Goal: Task Accomplishment & Management: Complete application form

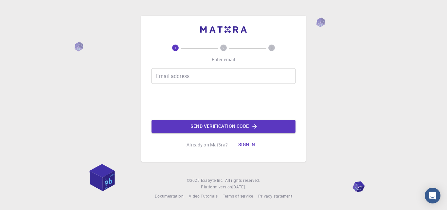
click at [168, 76] on div "Email address Email address" at bounding box center [223, 76] width 144 height 16
click at [181, 75] on input "Email address" at bounding box center [223, 76] width 144 height 16
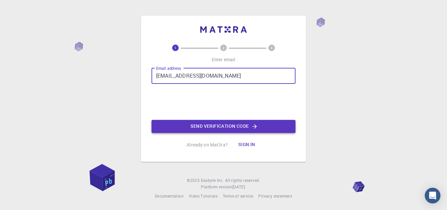
type input "[EMAIL_ADDRESS][DOMAIN_NAME]"
click at [206, 128] on button "Send verification code" at bounding box center [223, 126] width 144 height 13
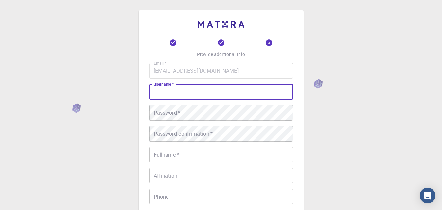
click at [178, 90] on input "username   *" at bounding box center [221, 92] width 144 height 16
type input "[PERSON_NAME]"
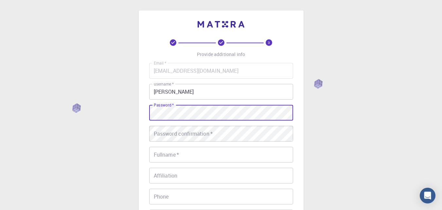
click at [169, 132] on div "Password confirmation   * Password confirmation   *" at bounding box center [221, 134] width 144 height 16
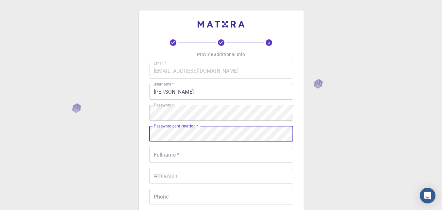
click at [163, 158] on input "Fullname   *" at bounding box center [221, 154] width 144 height 16
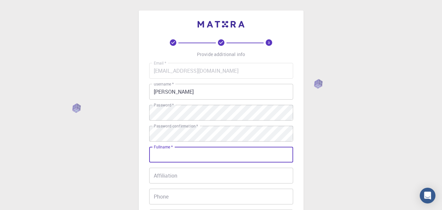
type input "[PERSON_NAME]"
type input "08217651247"
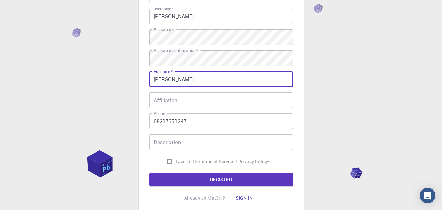
scroll to position [98, 0]
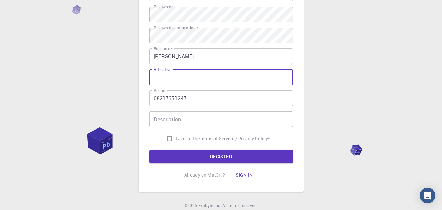
click at [164, 79] on input "Affiliation" at bounding box center [221, 77] width 144 height 16
type input "[GEOGRAPHIC_DATA]"
click at [168, 140] on input "I accept the Terms of Service / Privacy Policy *" at bounding box center [169, 138] width 12 height 12
checkbox input "true"
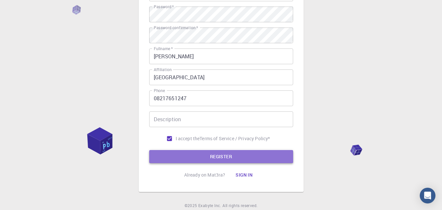
click at [170, 150] on button "REGISTER" at bounding box center [221, 156] width 144 height 13
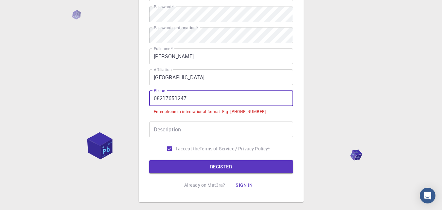
click at [157, 96] on input "08217651247" at bounding box center [221, 98] width 144 height 16
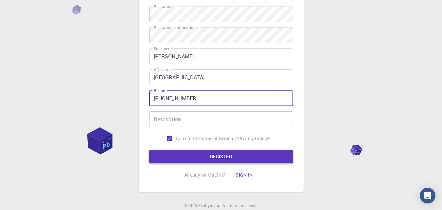
type input "[PHONE_NUMBER]"
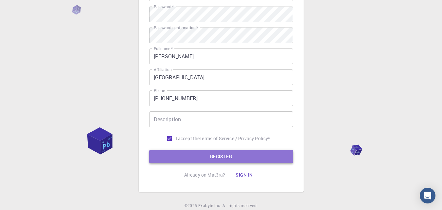
click at [167, 153] on button "REGISTER" at bounding box center [221, 156] width 144 height 13
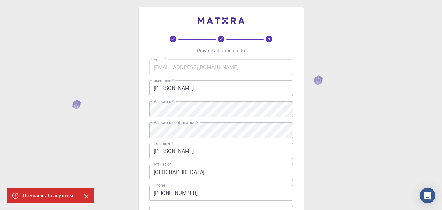
scroll to position [0, 0]
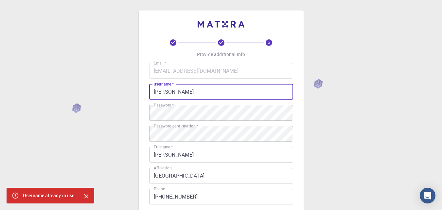
click at [170, 91] on input "[PERSON_NAME]" at bounding box center [221, 92] width 144 height 16
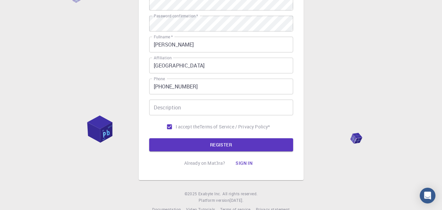
scroll to position [123, 0]
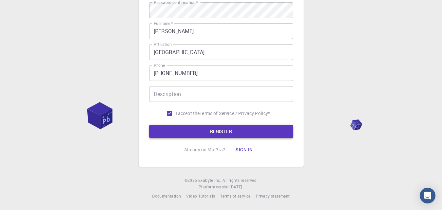
type input "kavyah"
click at [180, 134] on button "REGISTER" at bounding box center [221, 131] width 144 height 13
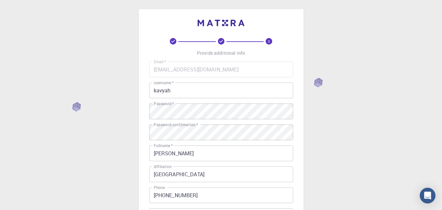
scroll to position [0, 0]
